Goal: Information Seeking & Learning: Learn about a topic

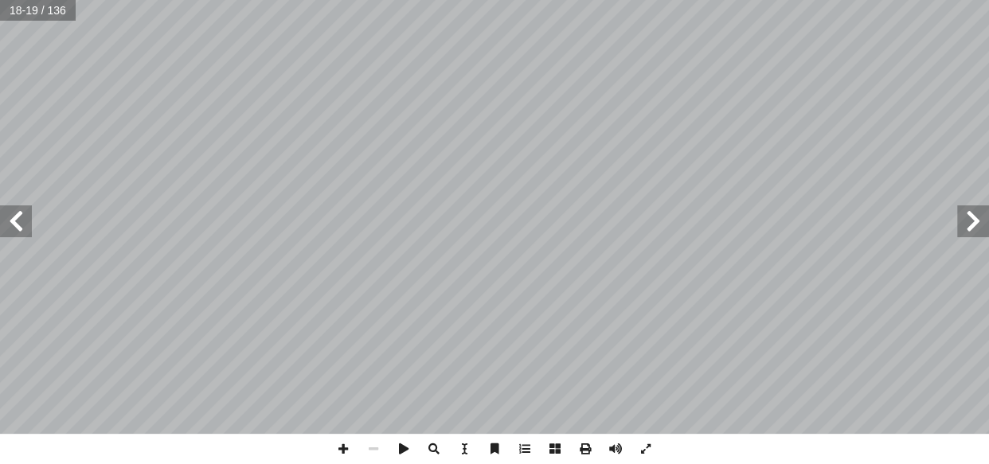
click at [976, 227] on span at bounding box center [974, 222] width 32 height 32
click at [379, 447] on span at bounding box center [373, 449] width 30 height 30
click at [962, 215] on span at bounding box center [974, 222] width 32 height 32
click at [4, 221] on span at bounding box center [16, 222] width 32 height 32
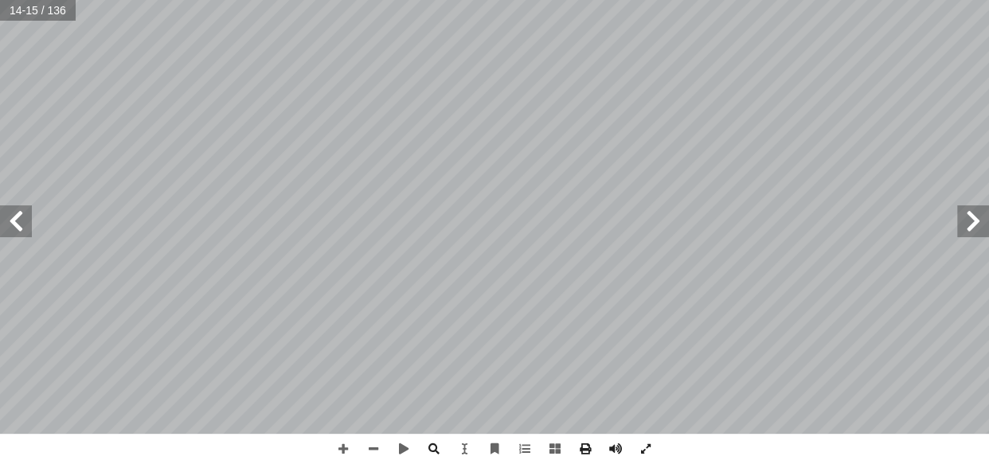
click at [986, 221] on span at bounding box center [974, 222] width 32 height 32
click at [8, 230] on span at bounding box center [16, 222] width 32 height 32
click at [984, 224] on span at bounding box center [974, 222] width 32 height 32
click at [0, 227] on span at bounding box center [16, 222] width 32 height 32
click at [24, 229] on span at bounding box center [16, 222] width 32 height 32
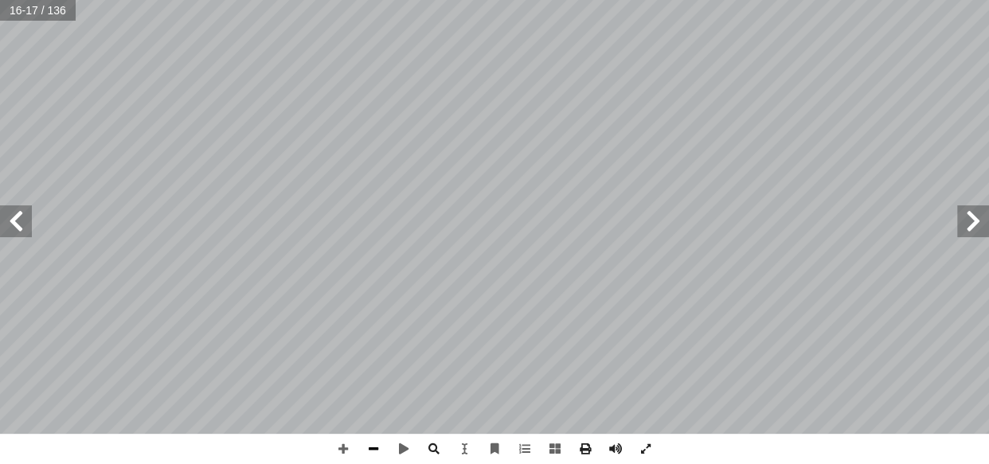
click at [374, 447] on span at bounding box center [373, 449] width 30 height 30
click at [12, 207] on span at bounding box center [16, 222] width 32 height 32
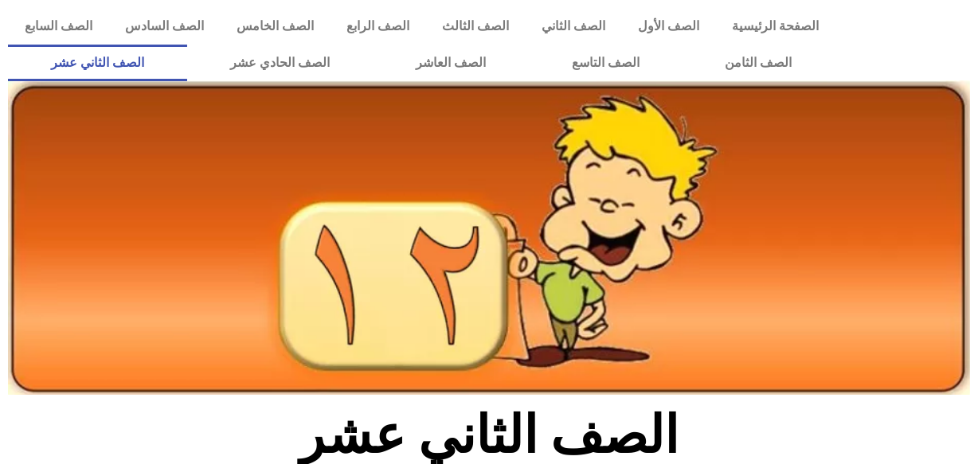
scroll to position [431, 0]
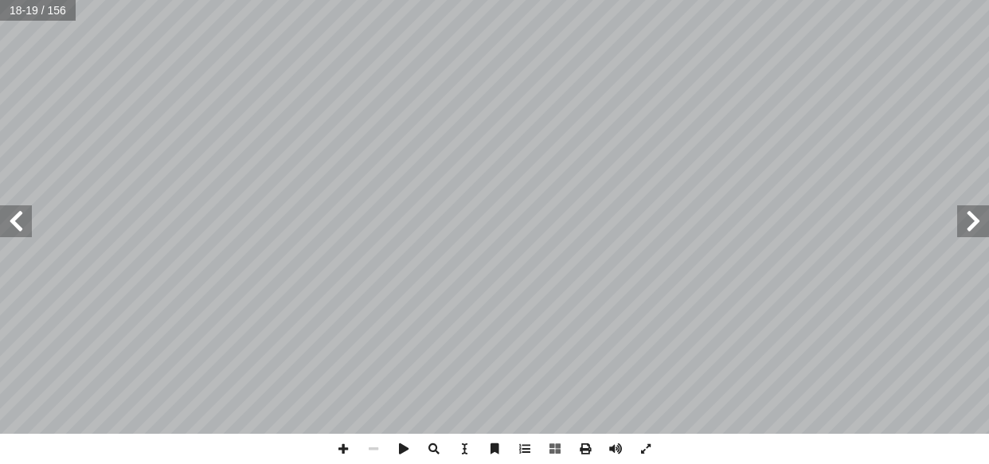
click at [977, 225] on span at bounding box center [974, 222] width 32 height 32
click at [371, 442] on span at bounding box center [373, 449] width 30 height 30
click at [346, 437] on span at bounding box center [343, 449] width 30 height 30
click at [962, 225] on span at bounding box center [974, 222] width 32 height 32
click at [374, 449] on span at bounding box center [373, 449] width 30 height 30
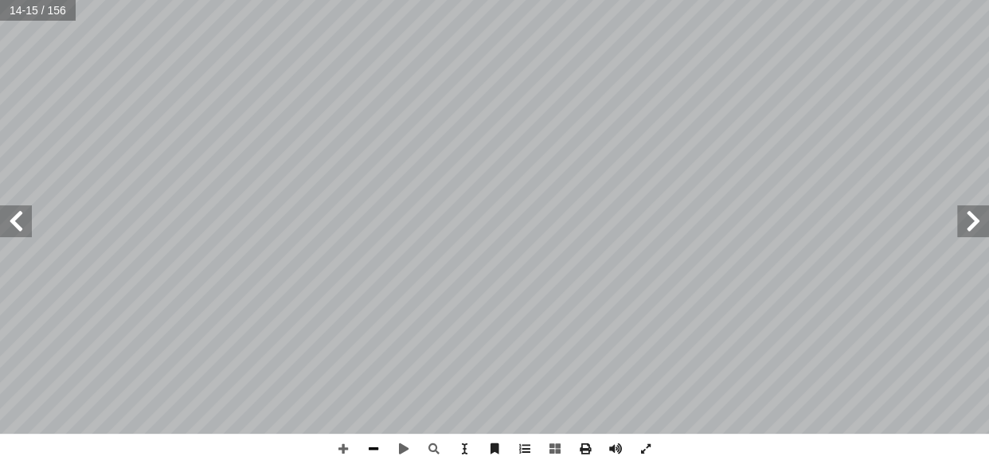
click at [374, 449] on span at bounding box center [373, 449] width 30 height 30
click at [341, 450] on span at bounding box center [343, 449] width 30 height 30
